Goal: Transaction & Acquisition: Book appointment/travel/reservation

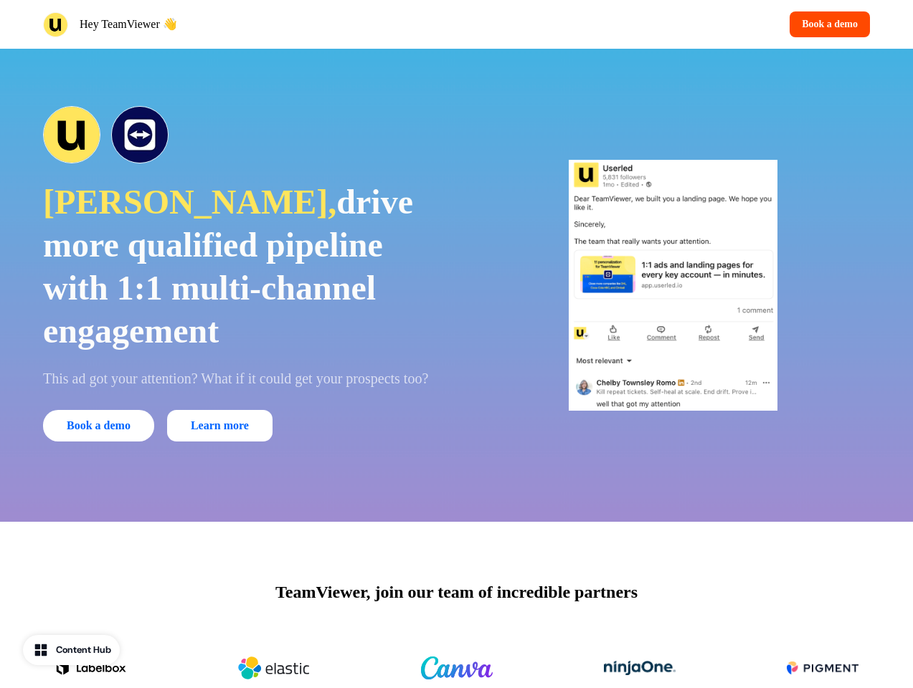
click at [456, 24] on div "Hey TeamViewer 👋 Book a demo" at bounding box center [456, 24] width 913 height 49
click at [247, 24] on div "Hey TeamViewer 👋" at bounding box center [247, 24] width 408 height 25
click at [666, 24] on div "Book a demo" at bounding box center [667, 24] width 408 height 26
click at [827, 24] on button "Book a demo" at bounding box center [830, 24] width 80 height 26
click at [456, 285] on div "Chelby, drive more qualified pipeline with 1:1 multi-channel engagement This ad…" at bounding box center [456, 285] width 913 height 473
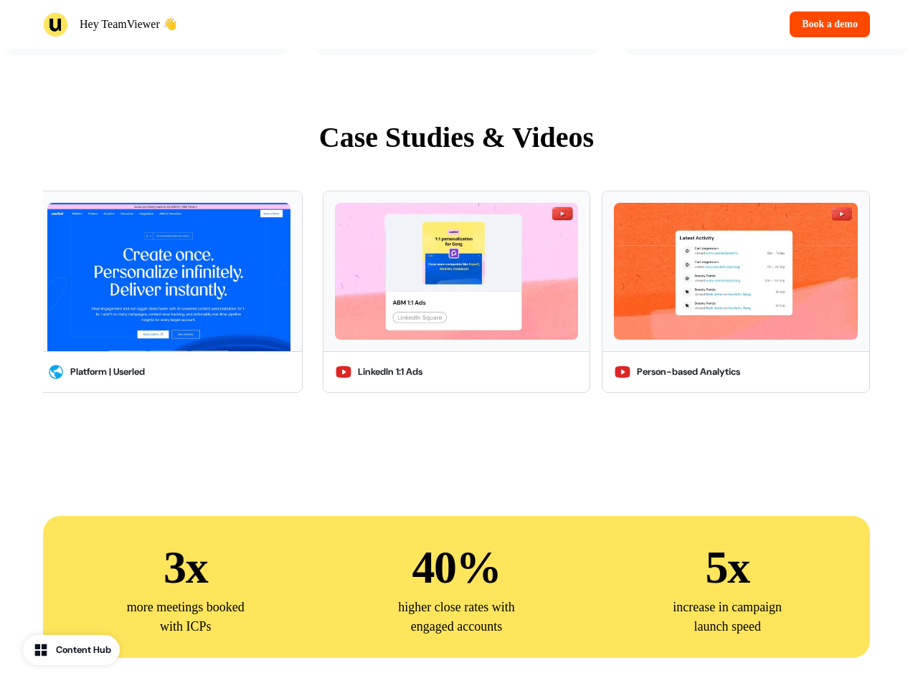
click at [240, 126] on div "Case Studies & Videos LinkedIn 1:1 Ads Person-based Analytics Microsites Accoun…" at bounding box center [456, 259] width 913 height 400
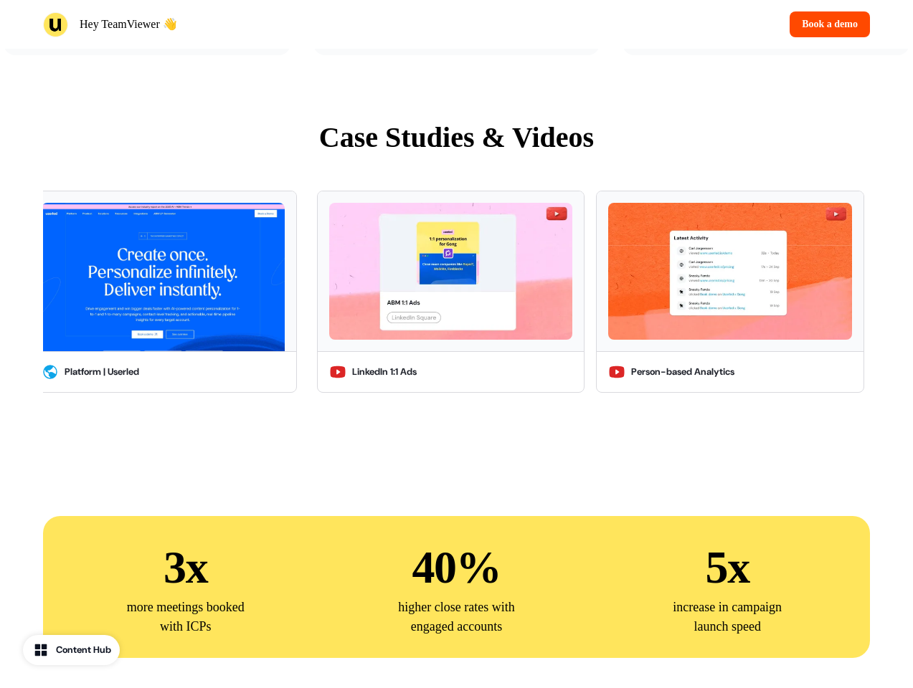
scroll to position [3881, 0]
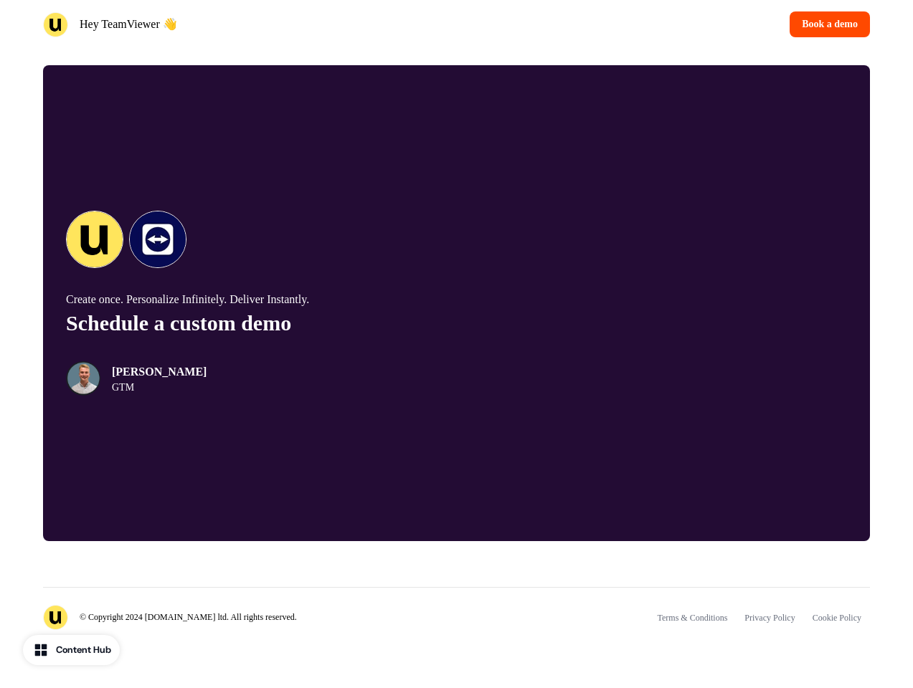
click at [456, 605] on div "© Copyright 2024 [DOMAIN_NAME] ltd. All rights reserved. Terms & Conditions Pri…" at bounding box center [456, 609] width 827 height 44
